Goal: Transaction & Acquisition: Purchase product/service

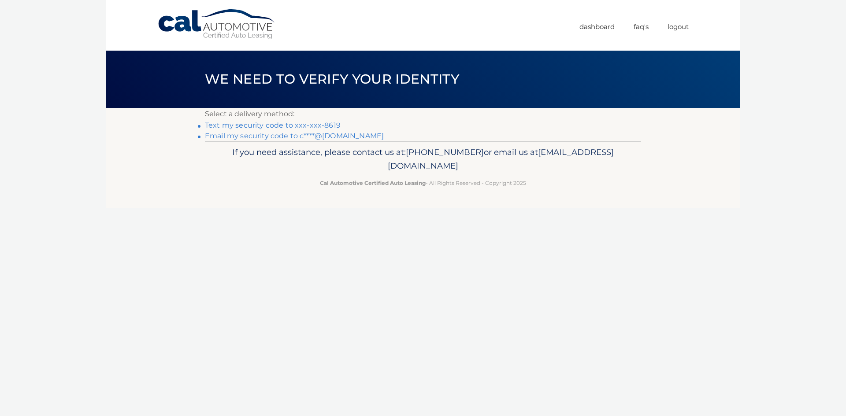
click at [295, 126] on link "Text my security code to xxx-xxx-8619" at bounding box center [273, 125] width 136 height 8
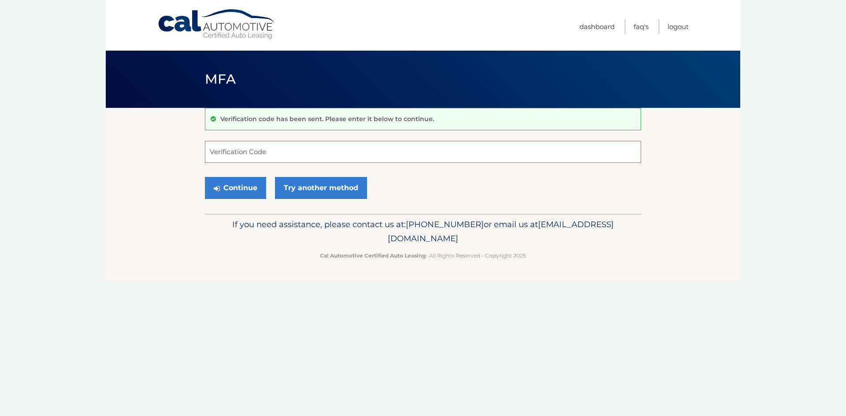
click at [231, 156] on input "Verification Code" at bounding box center [423, 152] width 436 height 22
type input "216183"
click at [205, 177] on button "Continue" at bounding box center [235, 188] width 61 height 22
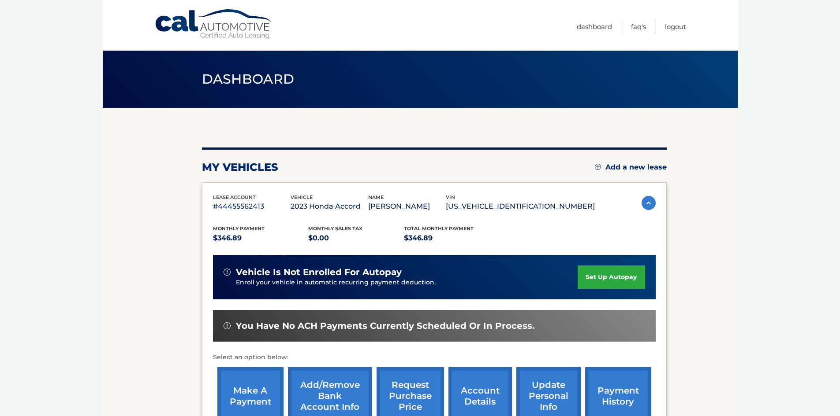
click at [263, 402] on link "make a payment" at bounding box center [250, 397] width 66 height 58
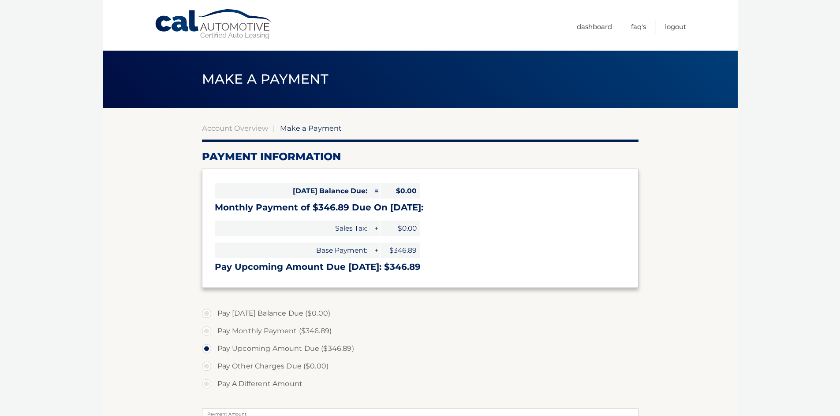
select select "ODNjYzYwZWQtOGVmNi00NDYxLWJlYjQtZTYzYjBlNDFjN2Nk"
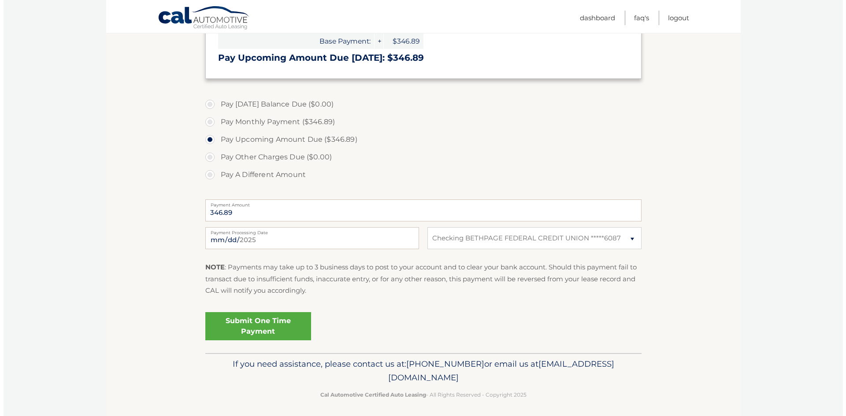
scroll to position [213, 0]
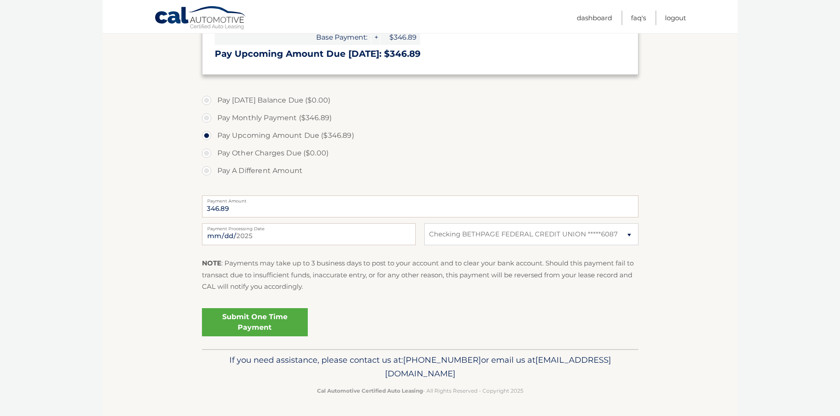
click at [271, 325] on link "Submit One Time Payment" at bounding box center [255, 322] width 106 height 28
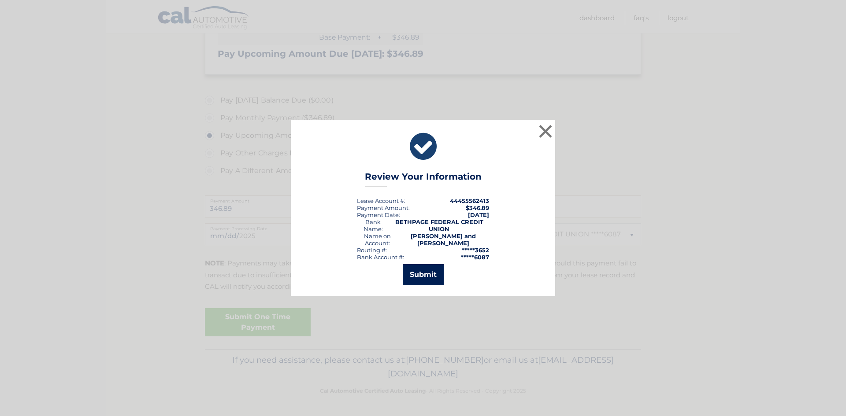
click at [428, 268] on button "Submit" at bounding box center [423, 274] width 41 height 21
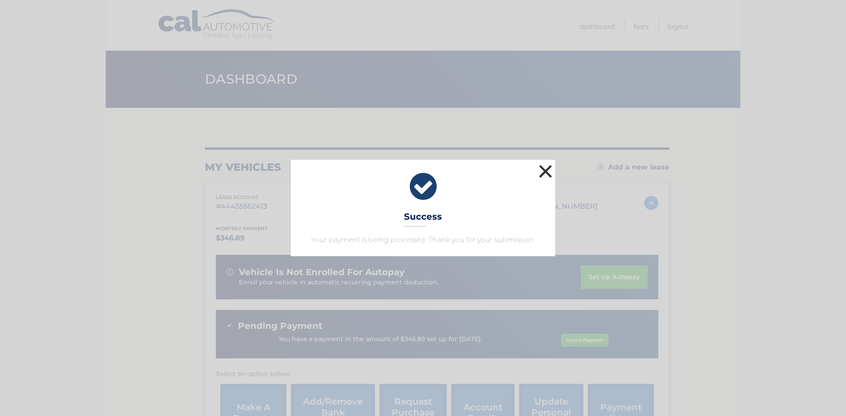
click at [549, 170] on button "×" at bounding box center [546, 172] width 18 height 18
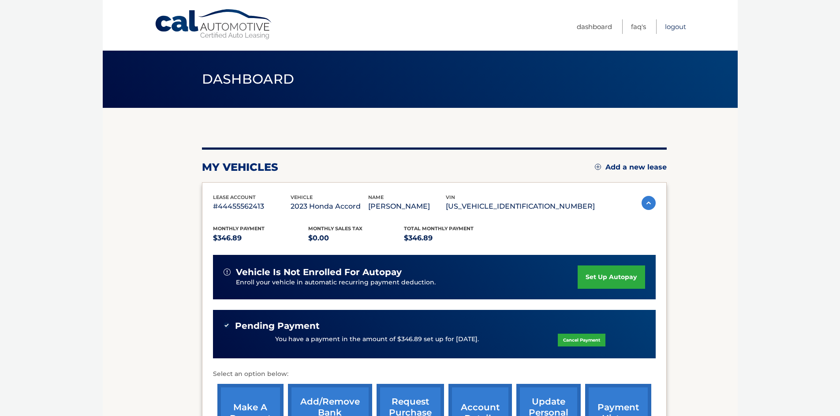
click at [668, 28] on link "Logout" at bounding box center [675, 26] width 21 height 15
